Goal: Task Accomplishment & Management: Complete application form

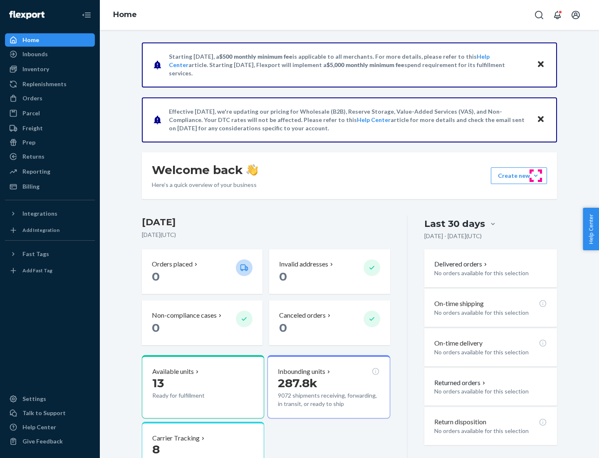
click at [536, 176] on button "Create new Create new inbound Create new order Create new product" at bounding box center [519, 175] width 56 height 17
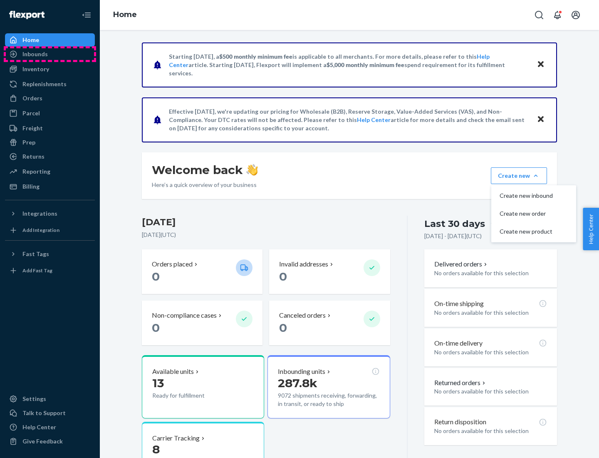
click at [50, 54] on div "Inbounds" at bounding box center [50, 54] width 88 height 12
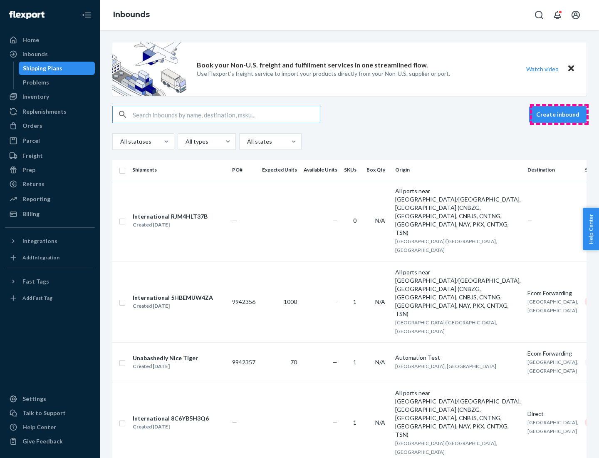
click at [559, 114] on button "Create inbound" at bounding box center [557, 114] width 57 height 17
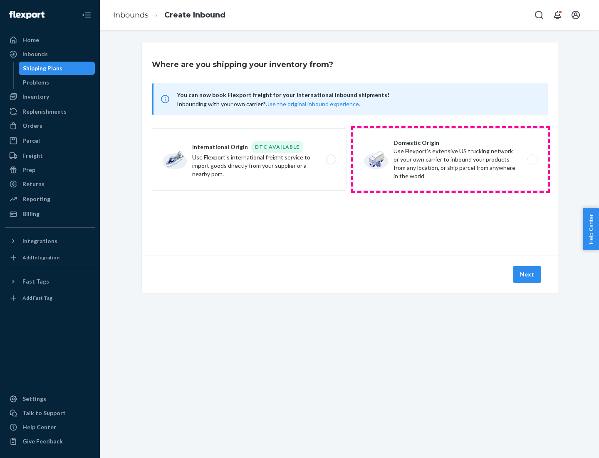
click at [451, 159] on label "Domestic Origin Use Flexport’s extensive US trucking network or your own carrie…" at bounding box center [450, 159] width 195 height 62
click at [532, 159] on input "Domestic Origin Use Flexport’s extensive US trucking network or your own carrie…" at bounding box center [534, 159] width 5 height 5
radio input "true"
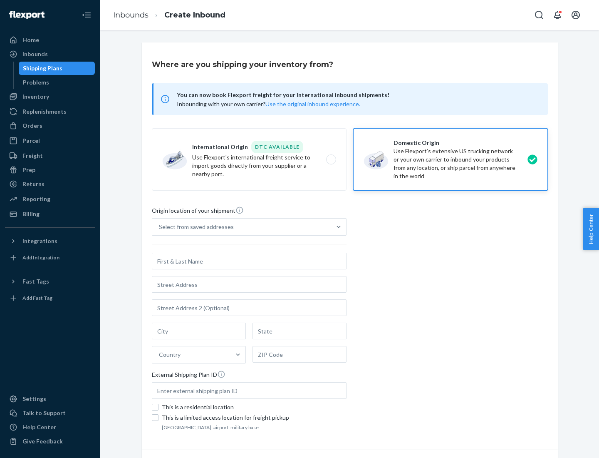
click at [194, 227] on div "Select from saved addresses" at bounding box center [196, 227] width 75 height 8
click at [160, 227] on input "Select from saved addresses" at bounding box center [159, 227] width 1 height 8
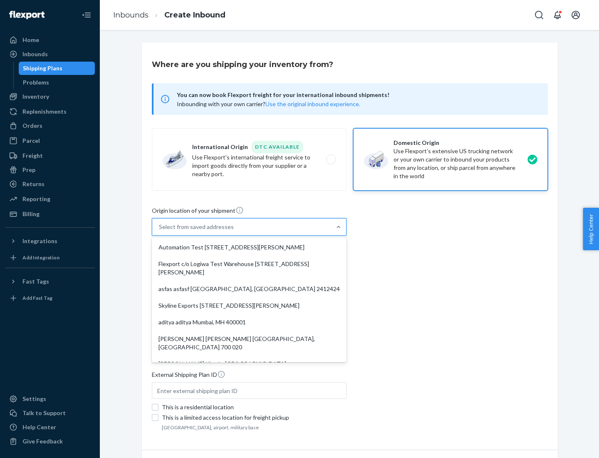
scroll to position [3, 0]
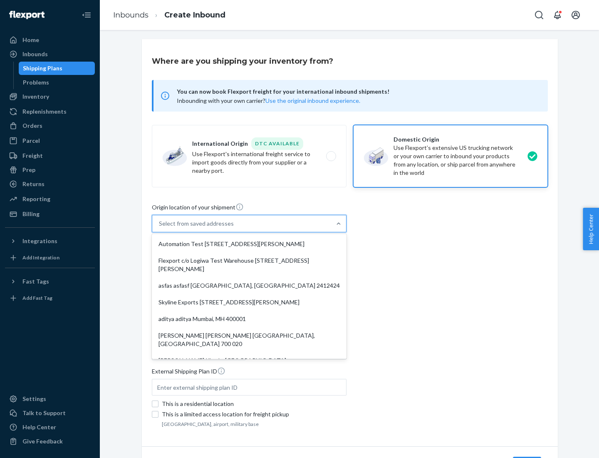
click at [249, 244] on div "Automation Test [STREET_ADDRESS][PERSON_NAME]" at bounding box center [249, 244] width 191 height 17
click at [160, 228] on input "option Automation Test [STREET_ADDRESS][PERSON_NAME]. 9 results available. Use …" at bounding box center [159, 223] width 1 height 8
type input "Automation Test"
type input "9th Floor"
type input "[GEOGRAPHIC_DATA]"
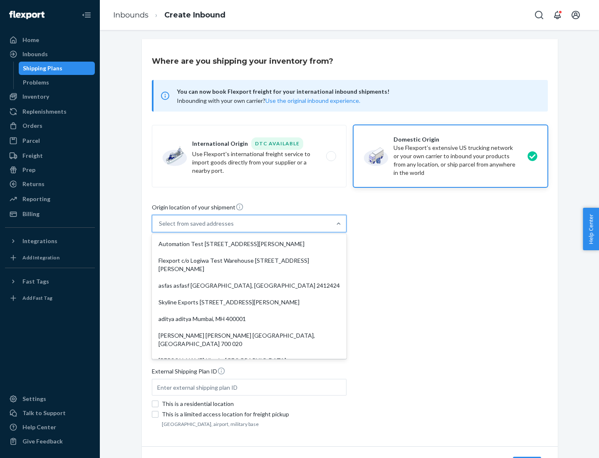
type input "CA"
type input "94104"
type input "[STREET_ADDRESS][PERSON_NAME]"
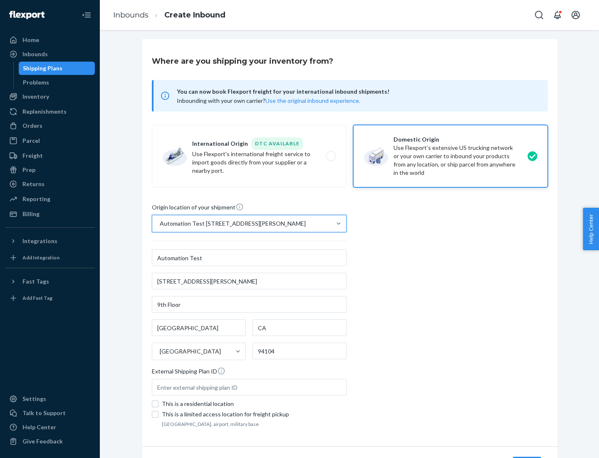
scroll to position [49, 0]
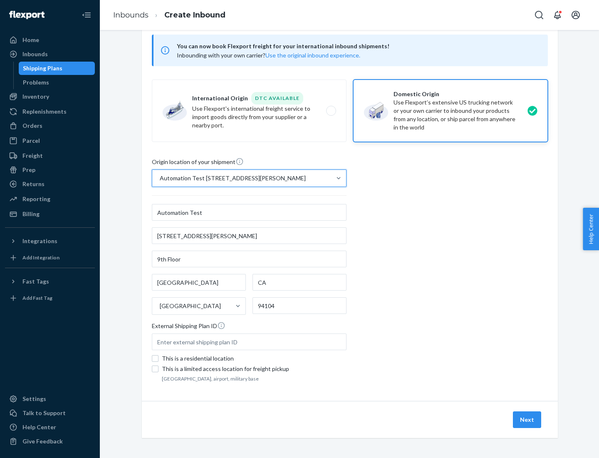
click at [528, 420] on button "Next" at bounding box center [527, 419] width 28 height 17
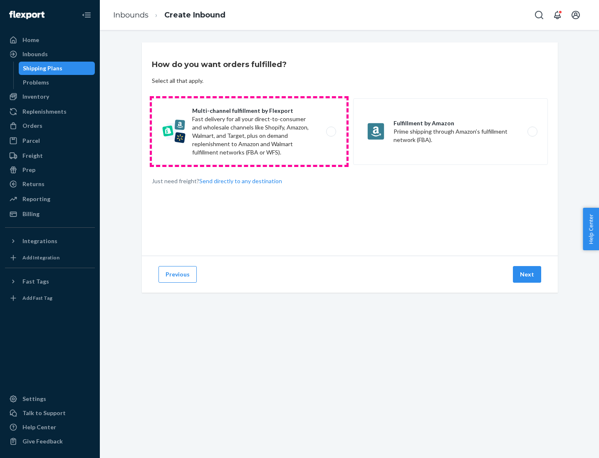
click at [249, 132] on label "Multi-channel fulfillment by Flexport Fast delivery for all your direct-to-cons…" at bounding box center [249, 131] width 195 height 67
click at [331, 132] on input "Multi-channel fulfillment by Flexport Fast delivery for all your direct-to-cons…" at bounding box center [333, 131] width 5 height 5
radio input "true"
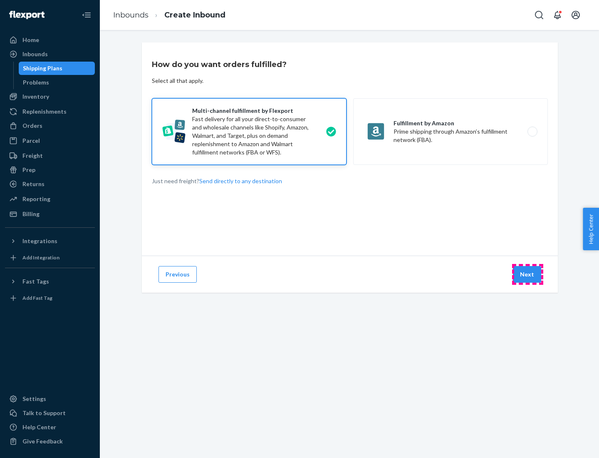
click at [528, 274] on button "Next" at bounding box center [527, 274] width 28 height 17
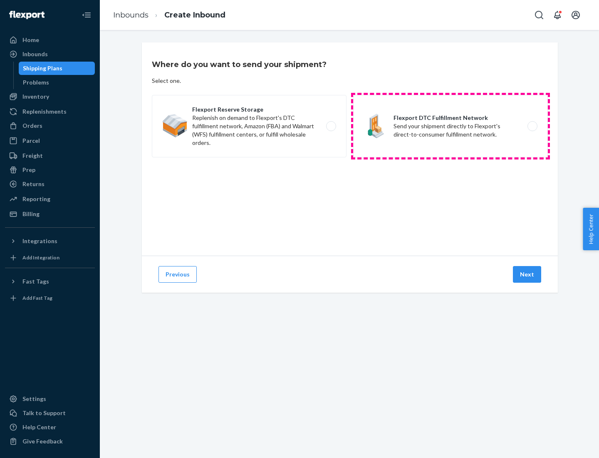
click at [451, 126] on label "Flexport DTC Fulfillment Network Send your shipment directly to Flexport's dire…" at bounding box center [450, 126] width 195 height 62
click at [532, 126] on input "Flexport DTC Fulfillment Network Send your shipment directly to Flexport's dire…" at bounding box center [534, 126] width 5 height 5
radio input "true"
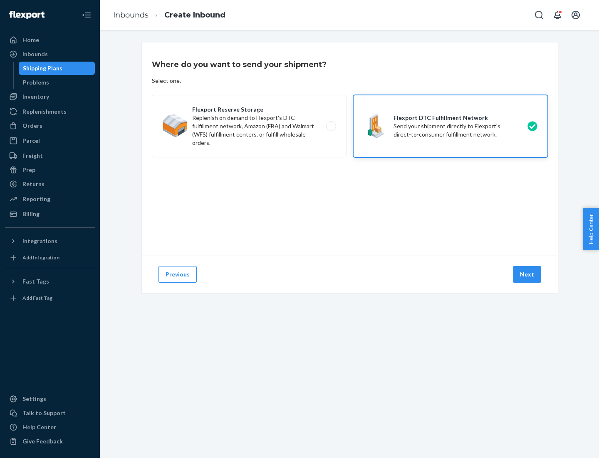
click at [528, 274] on button "Next" at bounding box center [527, 274] width 28 height 17
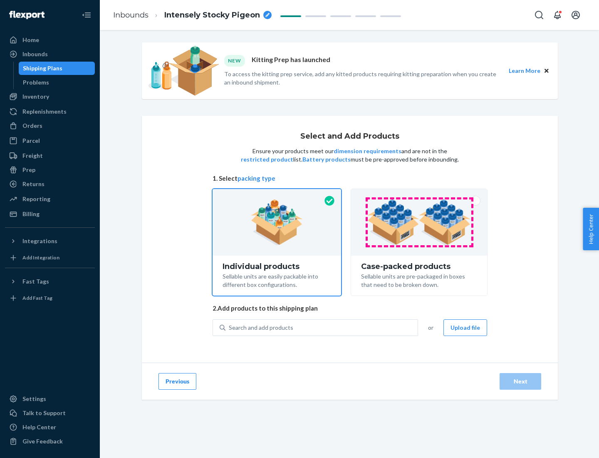
click at [420, 222] on img at bounding box center [420, 222] width 104 height 46
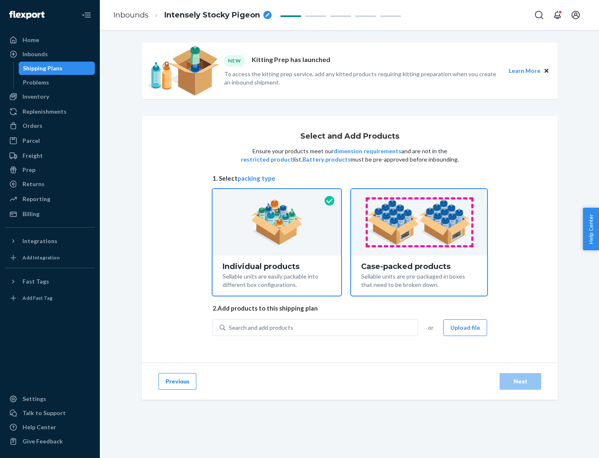
click at [420, 194] on input "Case-packed products Sellable units are pre-packaged in boxes that need to be b…" at bounding box center [419, 191] width 5 height 5
radio input "true"
radio input "false"
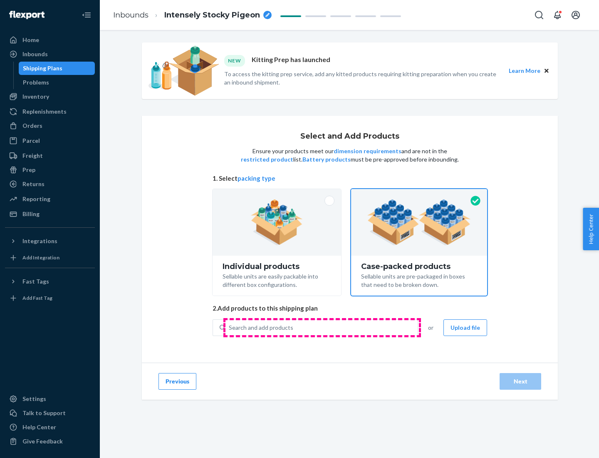
click at [322, 327] on div "Search and add products" at bounding box center [322, 327] width 192 height 15
click at [230, 327] on input "Search and add products" at bounding box center [229, 327] width 1 height 8
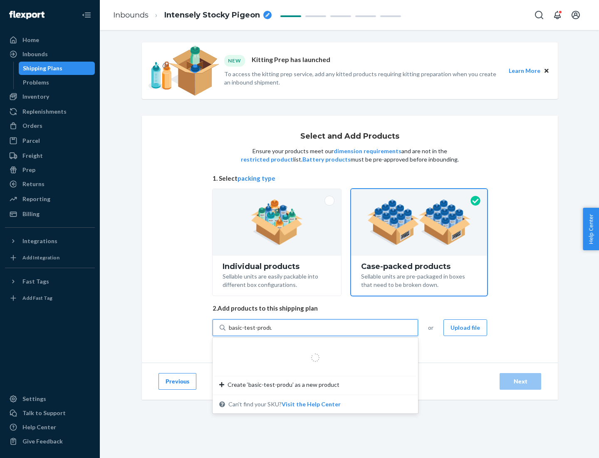
type input "basic-test-product-1"
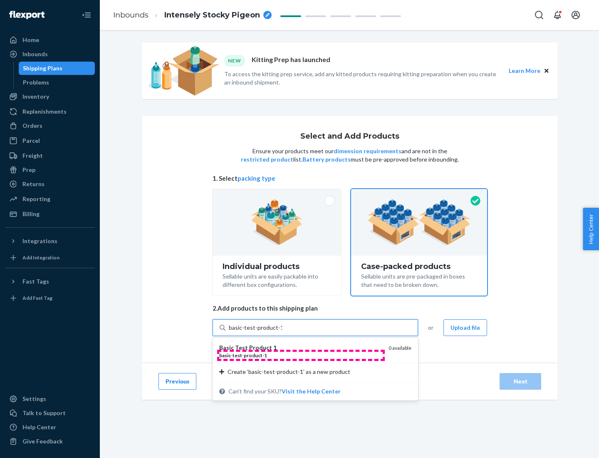
click at [301, 355] on div "basic - test - product - 1" at bounding box center [300, 355] width 163 height 7
click at [282, 332] on input "basic-test-product-1" at bounding box center [255, 327] width 53 height 8
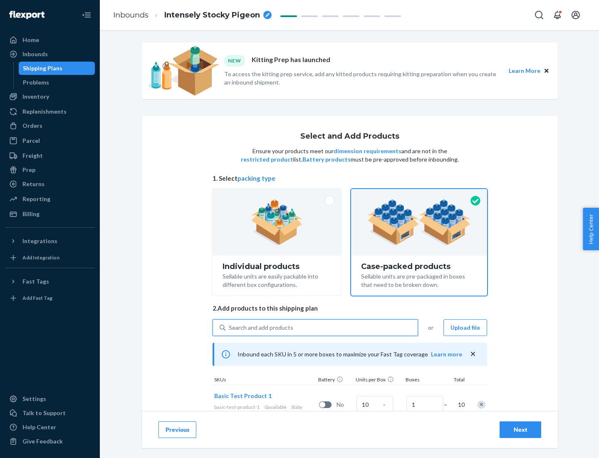
scroll to position [30, 0]
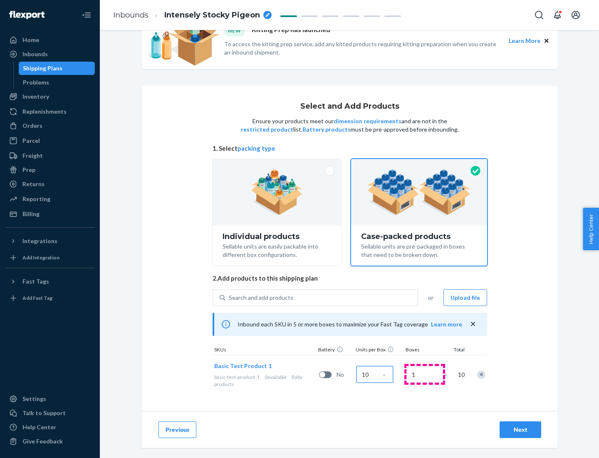
type input "10"
type input "7"
click at [521, 430] on div "Next" at bounding box center [520, 429] width 27 height 8
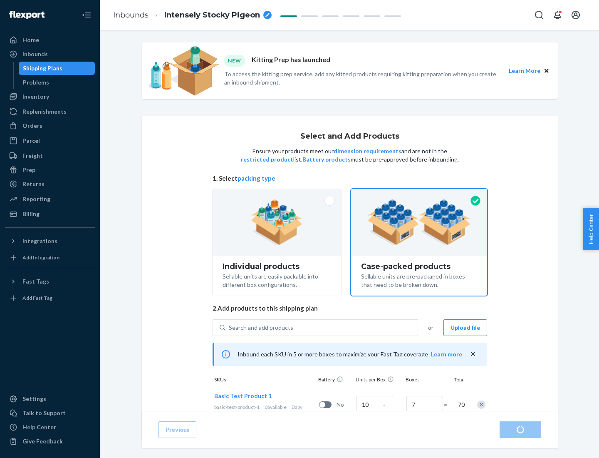
radio input "true"
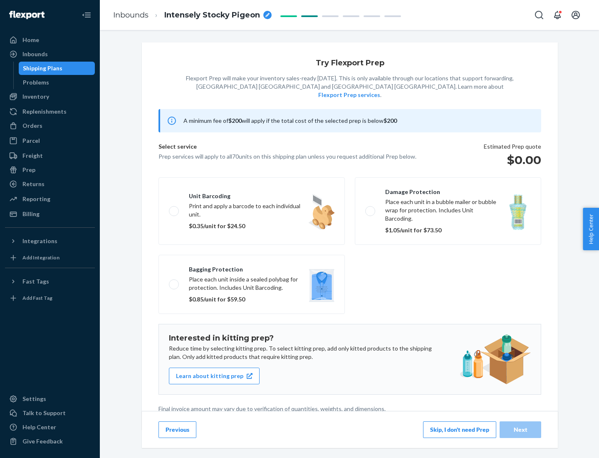
scroll to position [2, 0]
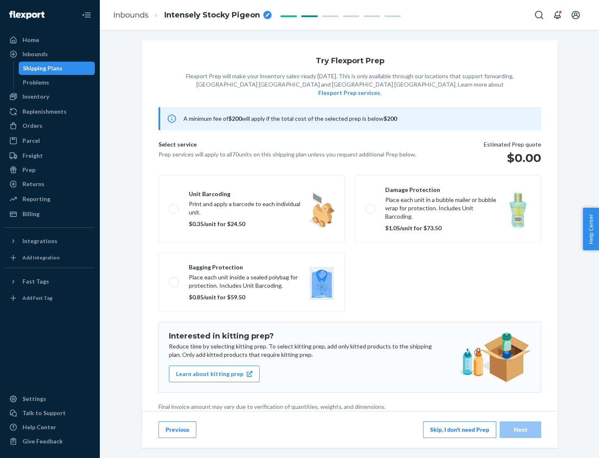
click at [252, 265] on label "Bagging protection Place each unit inside a sealed polybag for protection. Incl…" at bounding box center [252, 282] width 186 height 59
click at [174, 279] on input "Bagging protection Place each unit inside a sealed polybag for protection. Incl…" at bounding box center [171, 281] width 5 height 5
checkbox input "true"
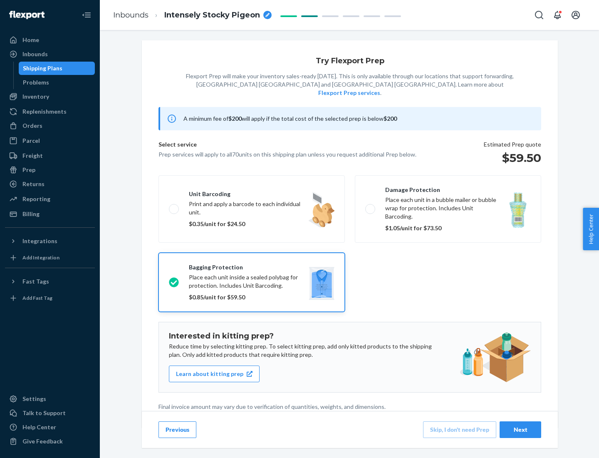
click at [521, 429] on div "Next" at bounding box center [520, 429] width 27 height 8
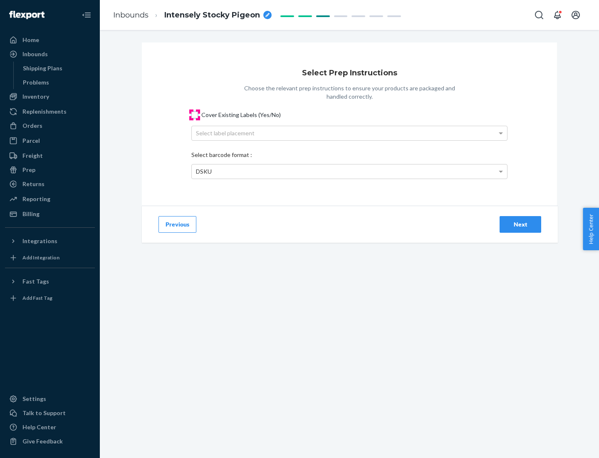
click at [195, 114] on input "Cover Existing Labels (Yes/No)" at bounding box center [194, 115] width 7 height 7
checkbox input "true"
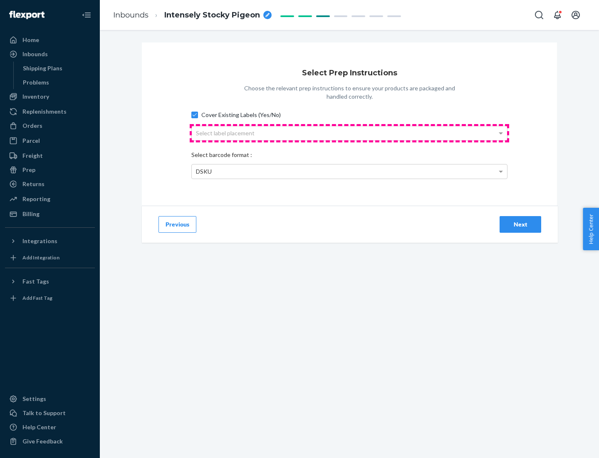
click at [350, 133] on div "Select label placement" at bounding box center [349, 133] width 315 height 14
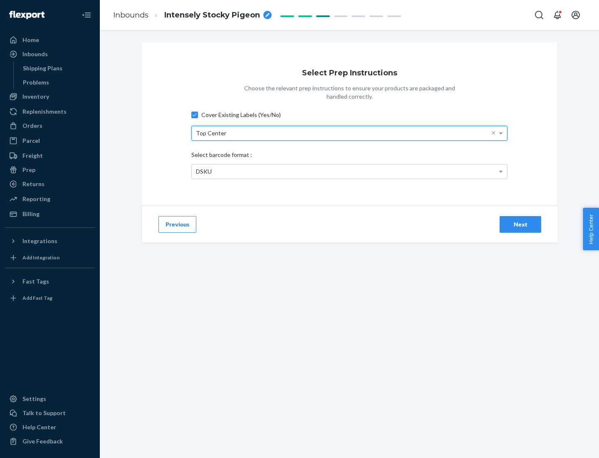
click at [350, 171] on div "DSKU" at bounding box center [349, 171] width 315 height 14
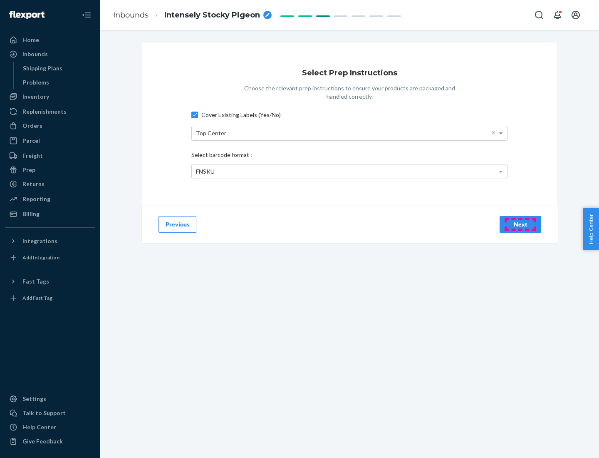
click at [521, 224] on div "Next" at bounding box center [520, 224] width 27 height 8
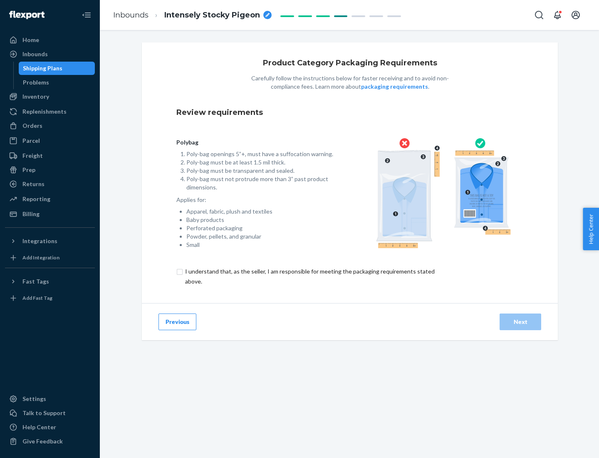
click at [309, 276] on input "checkbox" at bounding box center [314, 276] width 277 height 20
checkbox input "true"
click at [521, 321] on div "Next" at bounding box center [520, 322] width 27 height 8
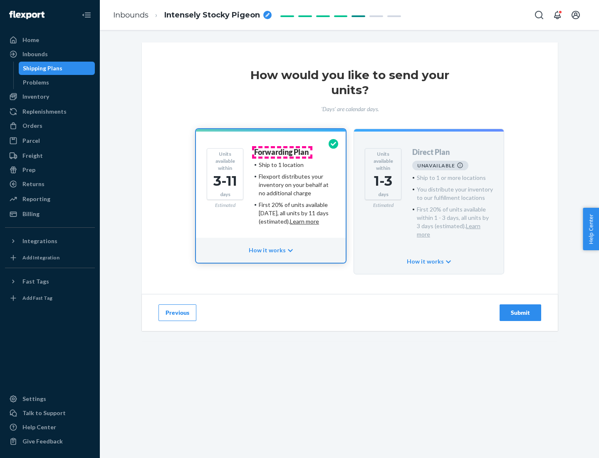
click at [282, 152] on h4 "Forwarding Plan" at bounding box center [281, 152] width 55 height 8
click at [521, 308] on div "Submit" at bounding box center [520, 312] width 27 height 8
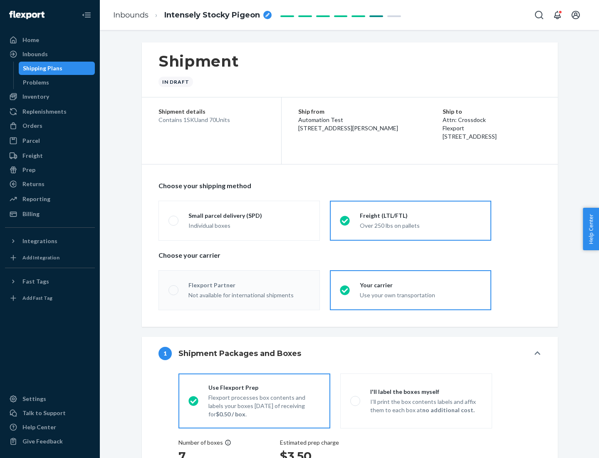
radio input "true"
radio input "false"
radio input "true"
radio input "false"
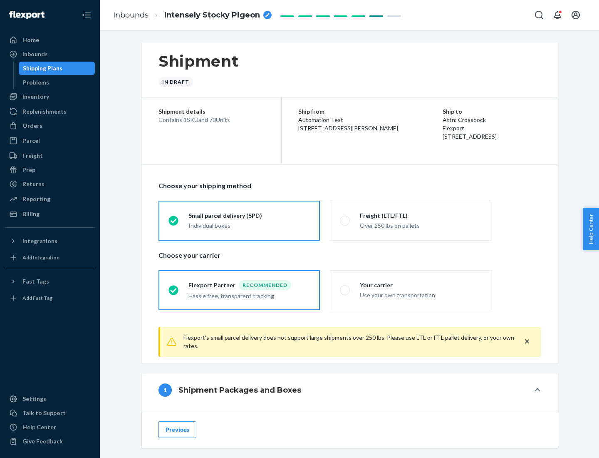
click at [411, 220] on div "Over 250 lbs on pallets" at bounding box center [421, 225] width 122 height 10
click at [345, 220] on input "Freight (LTL/FTL) Over 250 lbs on pallets" at bounding box center [342, 220] width 5 height 5
radio input "true"
radio input "false"
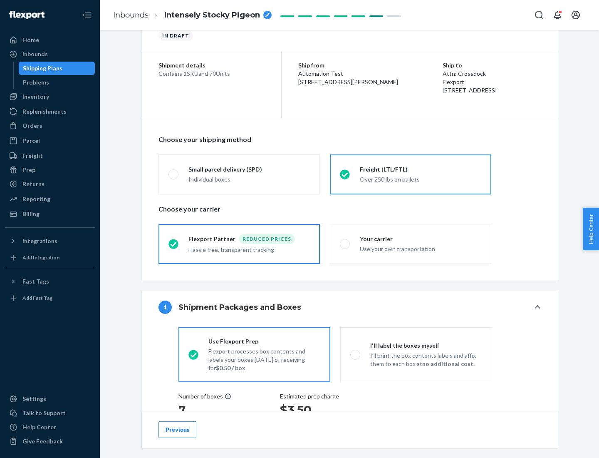
click at [239, 244] on div "Hassle free, transparent tracking" at bounding box center [250, 249] width 122 height 10
click at [174, 243] on input "Flexport Partner Reduced prices Hassle free, transparent tracking" at bounding box center [171, 243] width 5 height 5
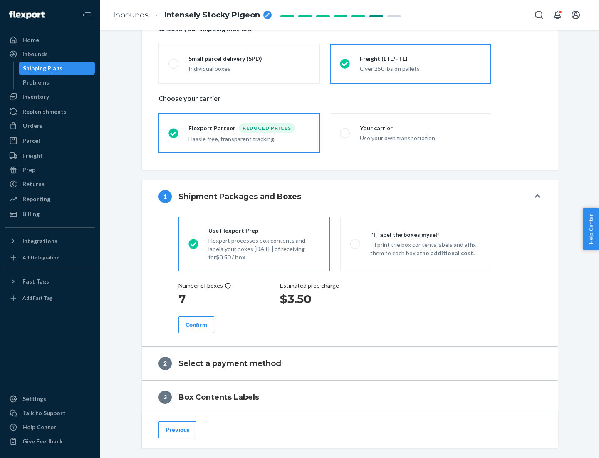
click at [416, 243] on p "I’ll print the box contents labels and affix them to each box at no additional …" at bounding box center [426, 249] width 112 height 17
click at [356, 243] on input "I'll label the boxes myself I’ll print the box contents labels and affix them t…" at bounding box center [352, 243] width 5 height 5
radio input "true"
radio input "false"
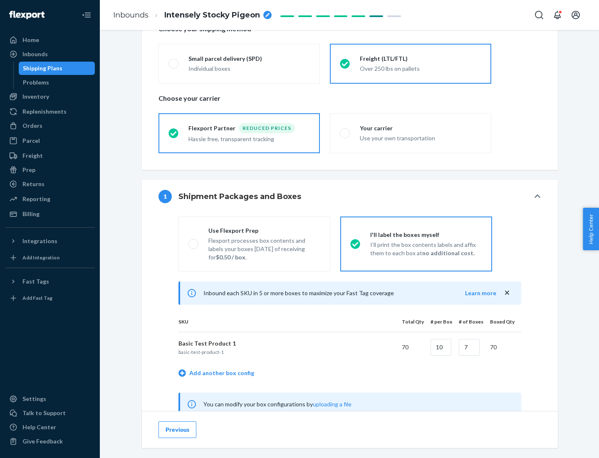
scroll to position [260, 0]
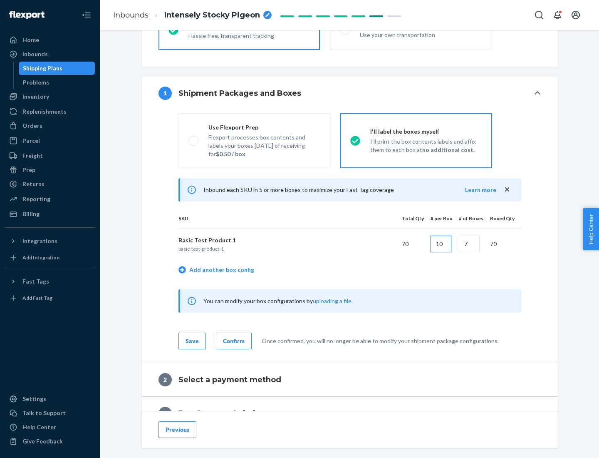
type input "10"
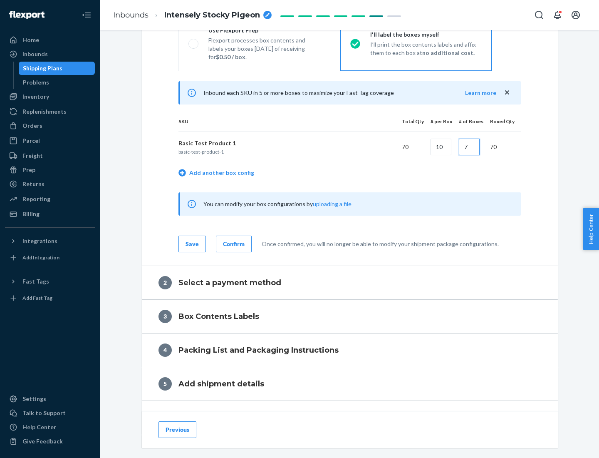
type input "7"
click at [233, 243] on div "Confirm" at bounding box center [234, 244] width 22 height 8
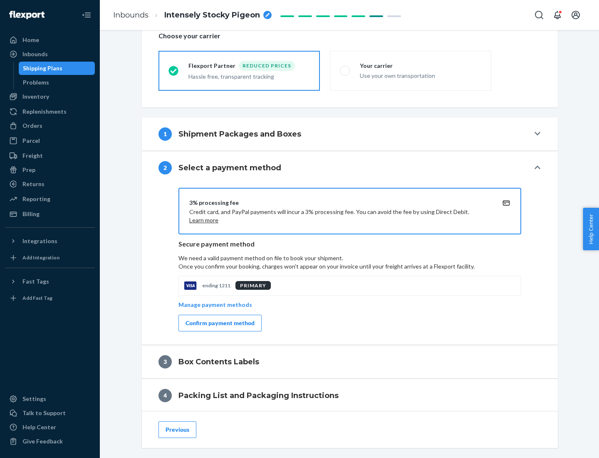
scroll to position [298, 0]
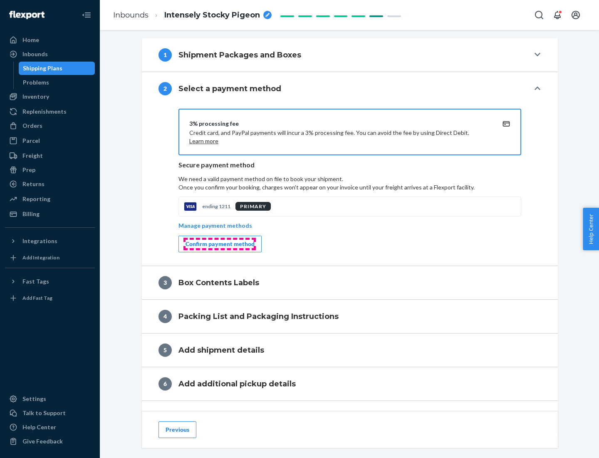
click at [219, 244] on div "Confirm payment method" at bounding box center [220, 244] width 69 height 8
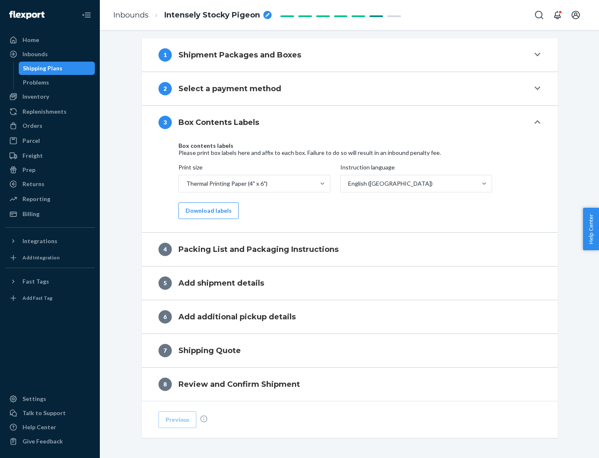
scroll to position [265, 0]
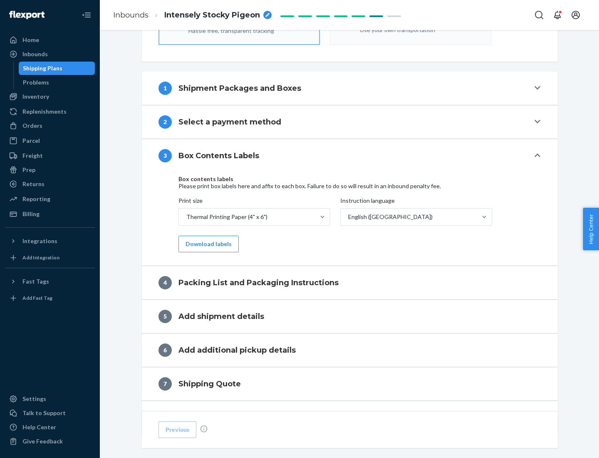
click at [207, 244] on button "Download labels" at bounding box center [209, 244] width 60 height 17
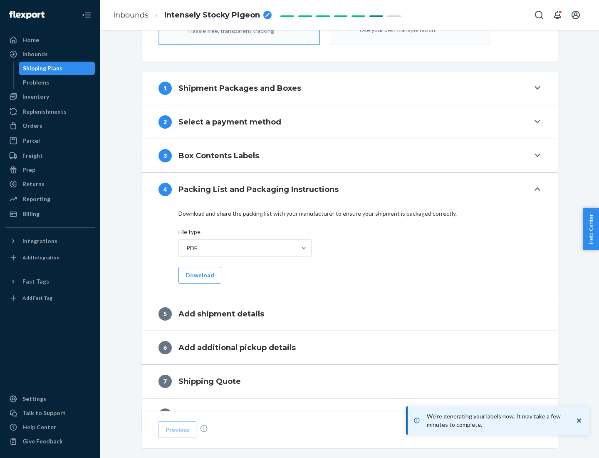
scroll to position [296, 0]
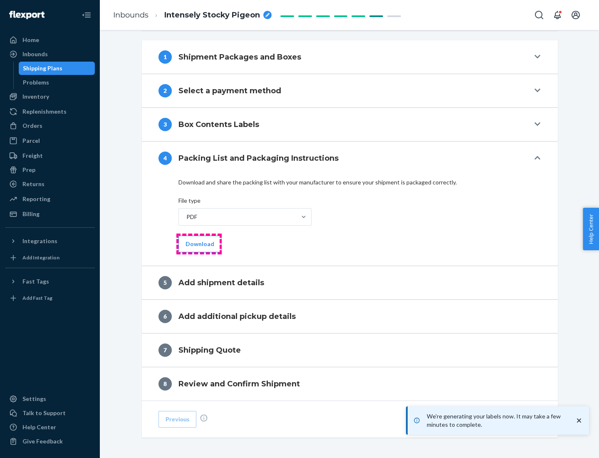
click at [199, 243] on button "Download" at bounding box center [200, 244] width 43 height 17
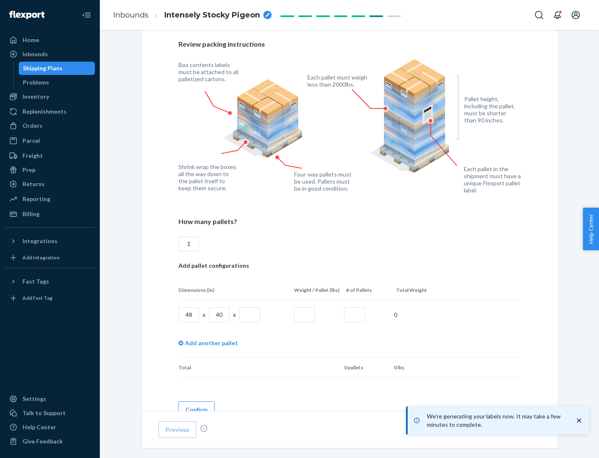
scroll to position [605, 0]
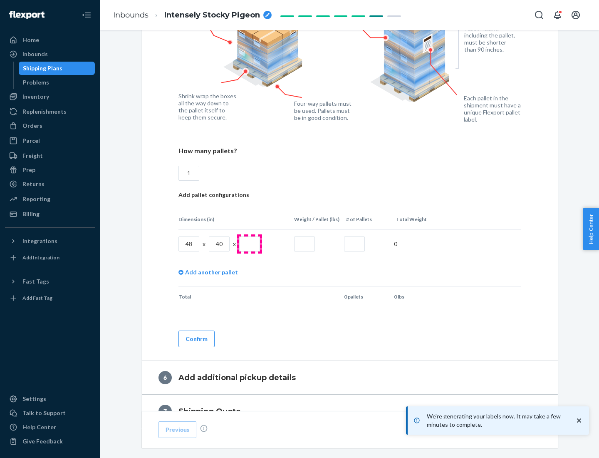
type input "1"
type input "40"
type input "200"
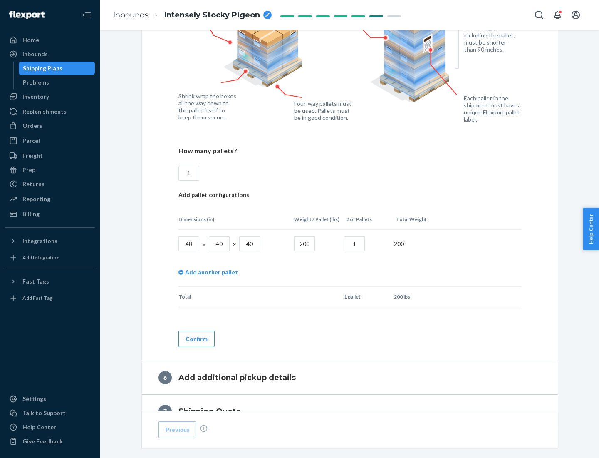
scroll to position [700, 0]
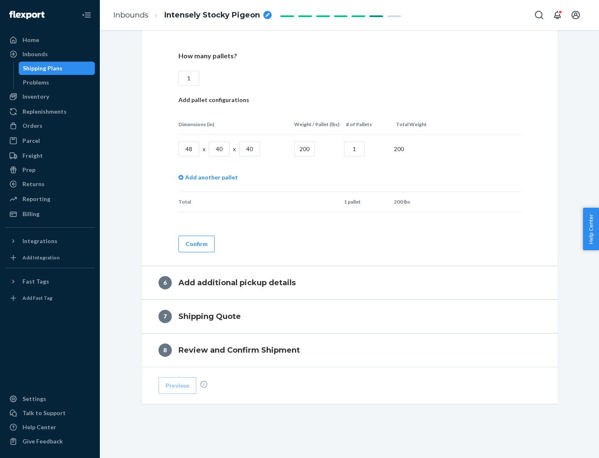
type input "1"
click at [196, 243] on button "Confirm" at bounding box center [197, 244] width 36 height 17
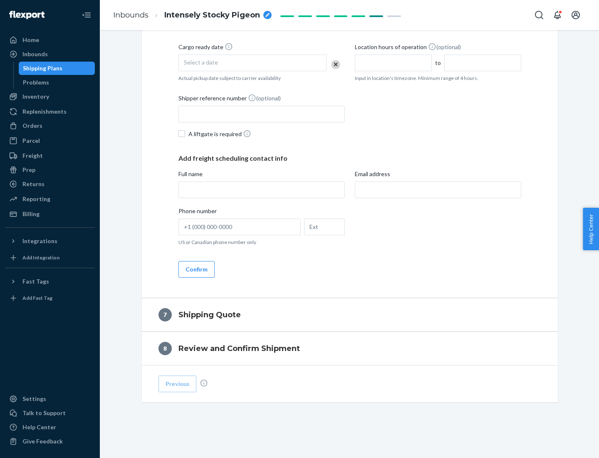
scroll to position [318, 0]
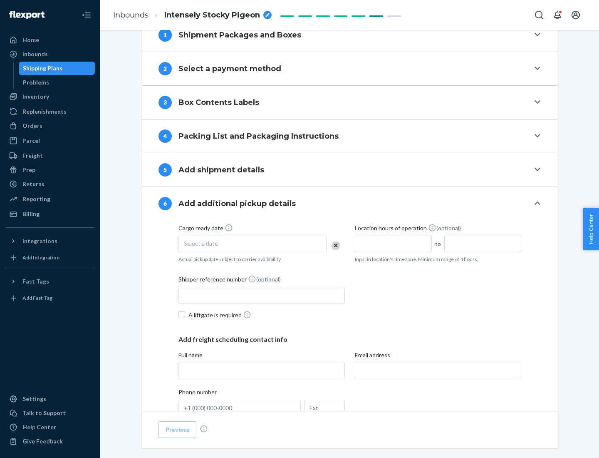
click at [253, 243] on div "Select a date" at bounding box center [253, 244] width 148 height 17
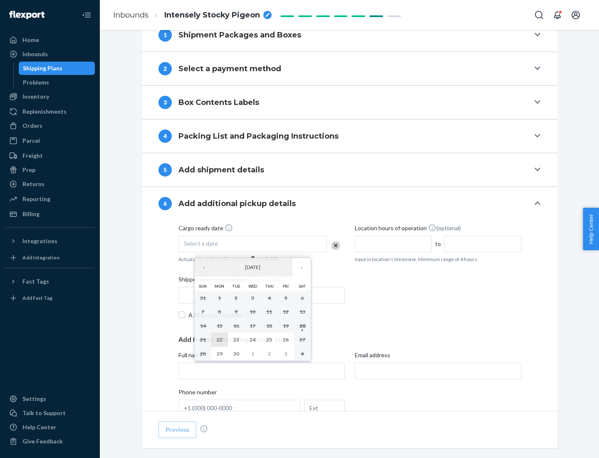
click at [219, 339] on abbr "22" at bounding box center [220, 339] width 6 height 6
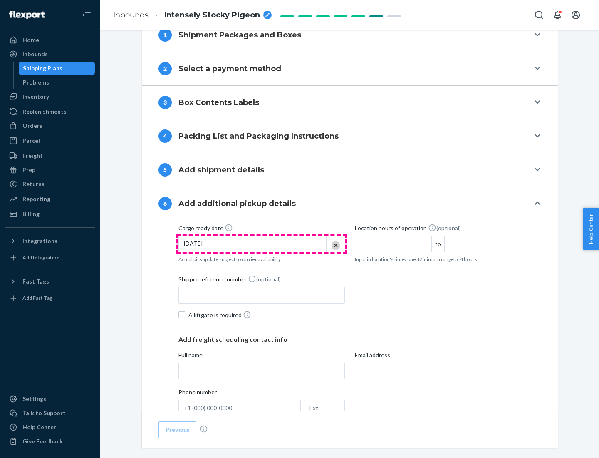
scroll to position [445, 0]
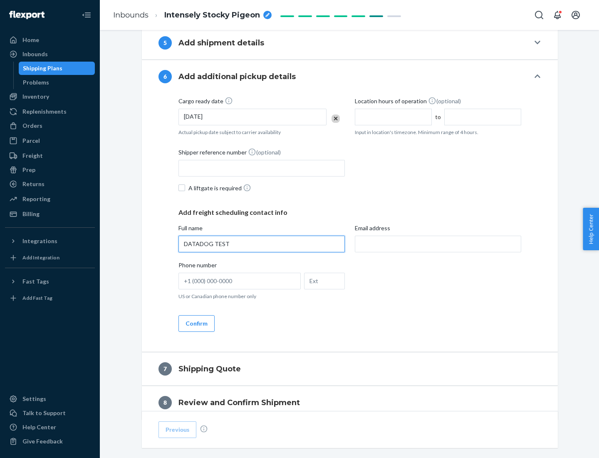
type input "DATADOG TEST"
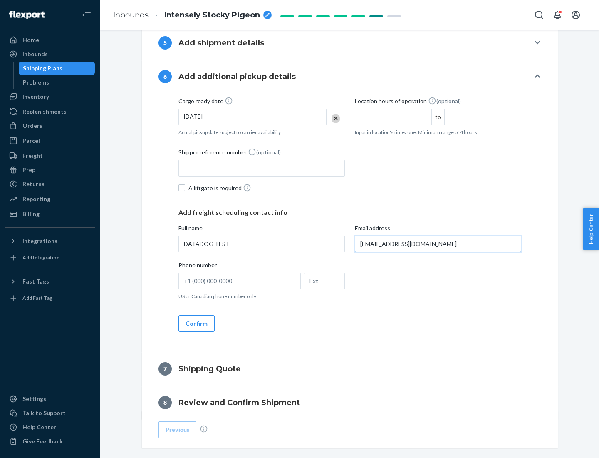
scroll to position [482, 0]
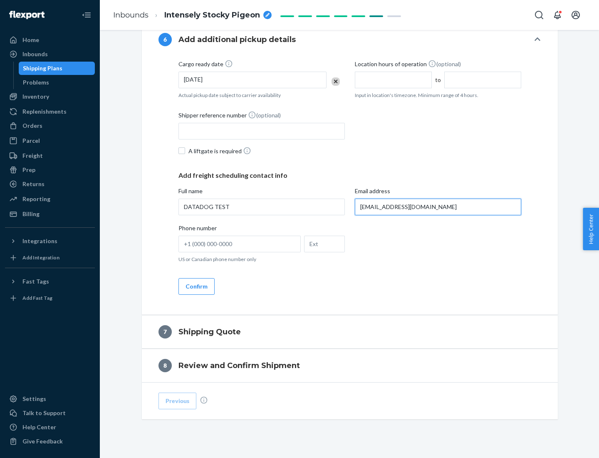
type input "[EMAIL_ADDRESS][DOMAIN_NAME]"
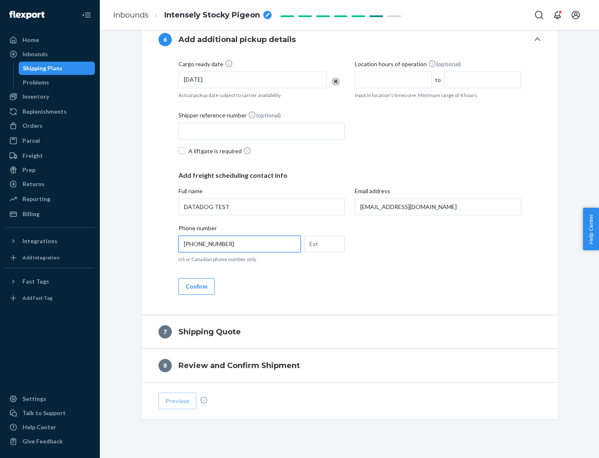
scroll to position [499, 0]
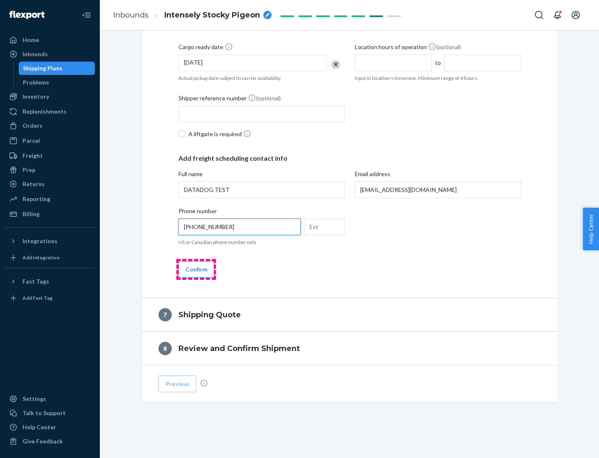
type input "[PHONE_NUMBER]"
click at [196, 269] on button "Confirm" at bounding box center [197, 269] width 36 height 17
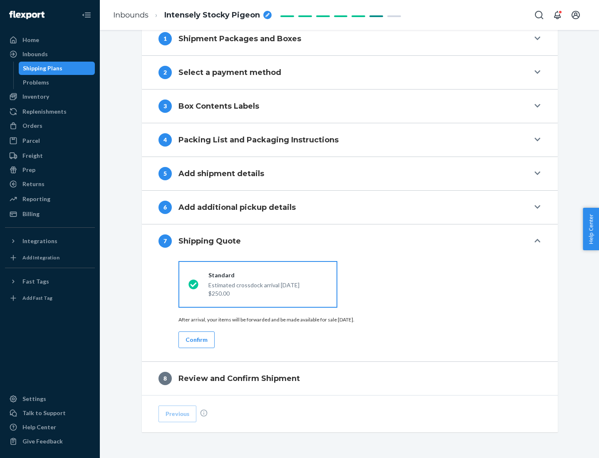
scroll to position [345, 0]
